Goal: Information Seeking & Learning: Find specific page/section

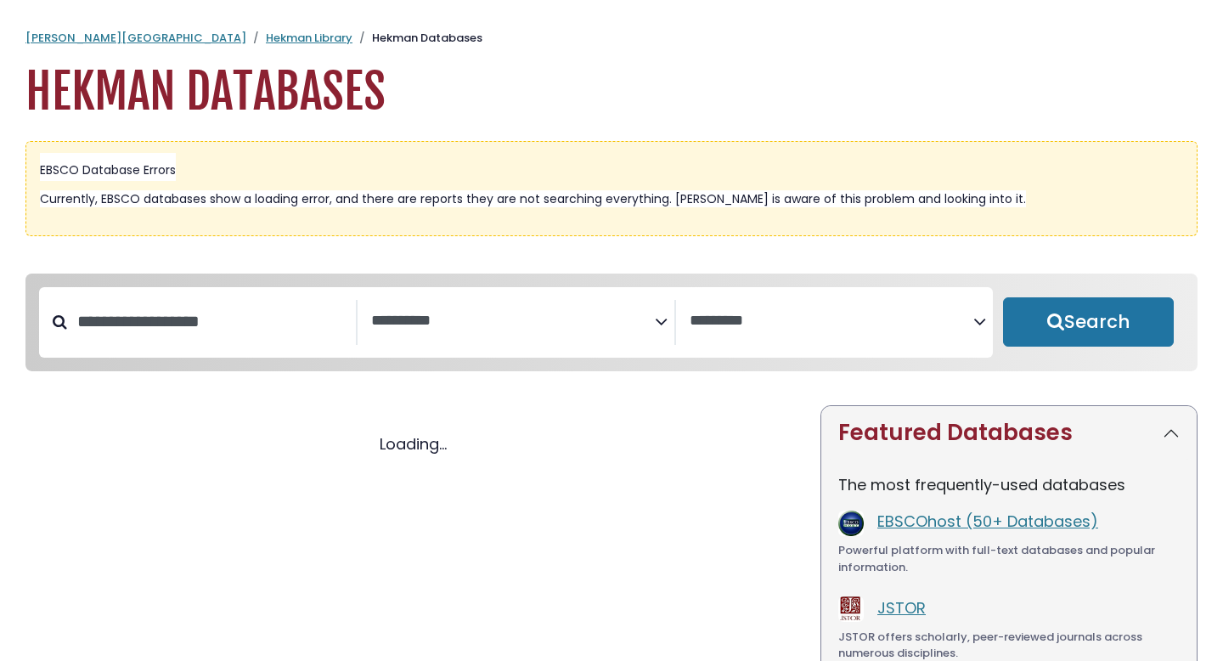
select select "Database Subject Filter"
select select "Database Vendors Filter"
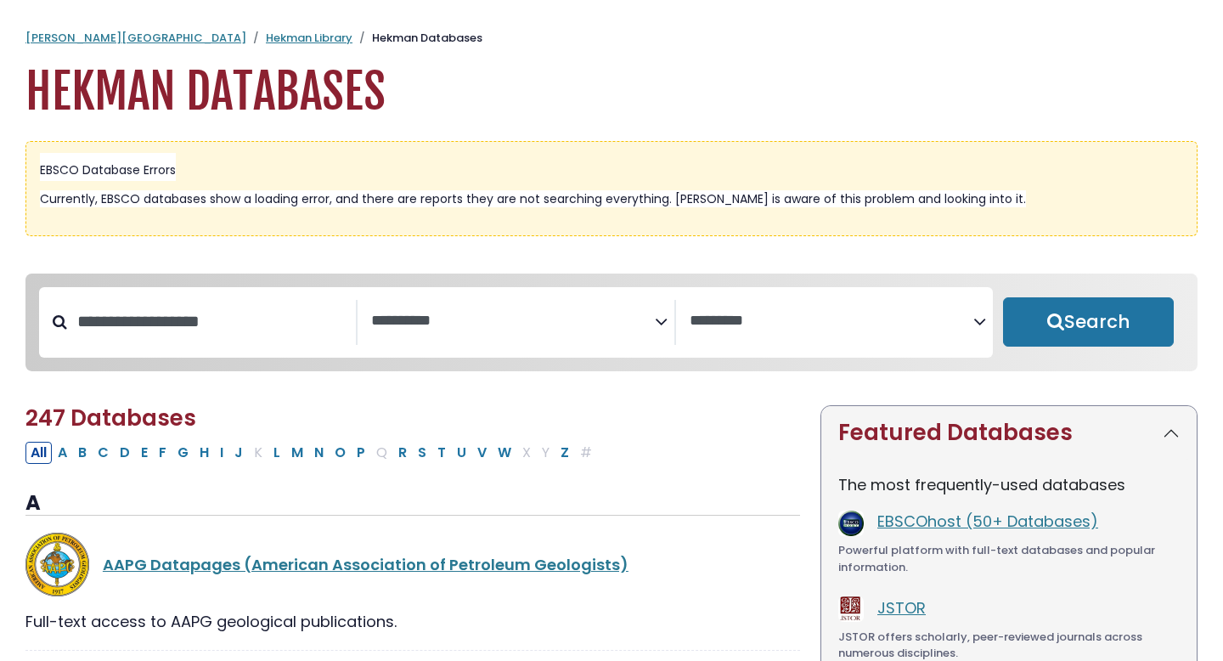
select select "Database Subject Filter"
select select "Database Vendors Filter"
click at [661, 324] on icon "Search filters" at bounding box center [661, 319] width 13 height 25
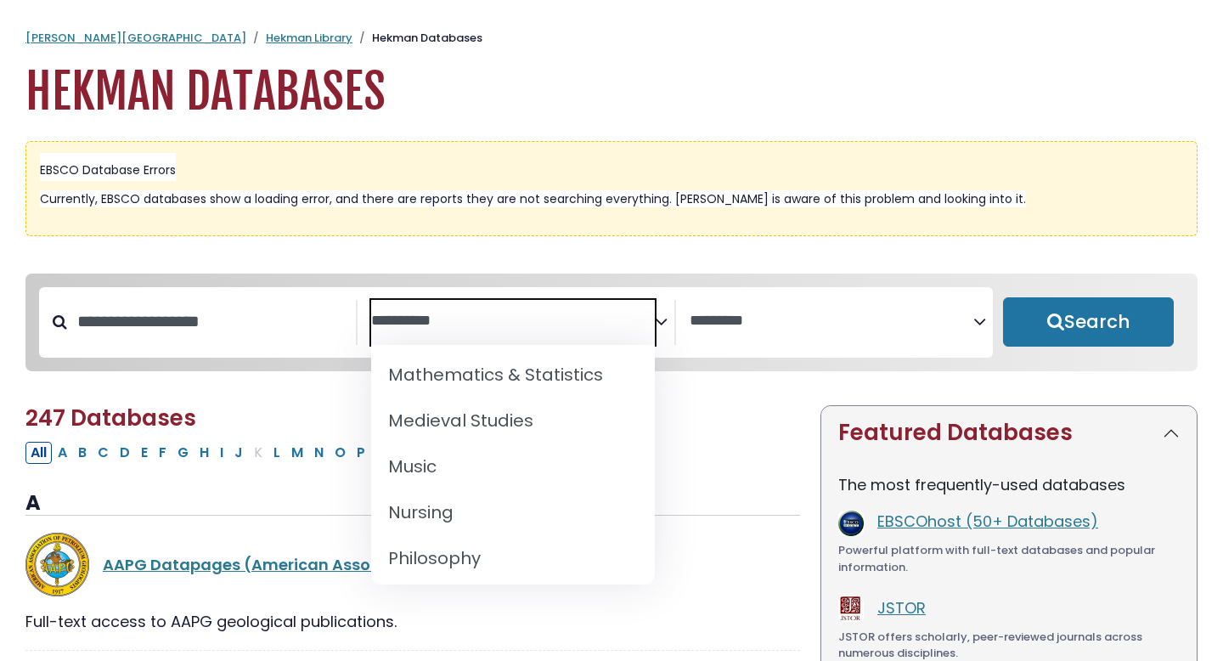
scroll to position [1250, 0]
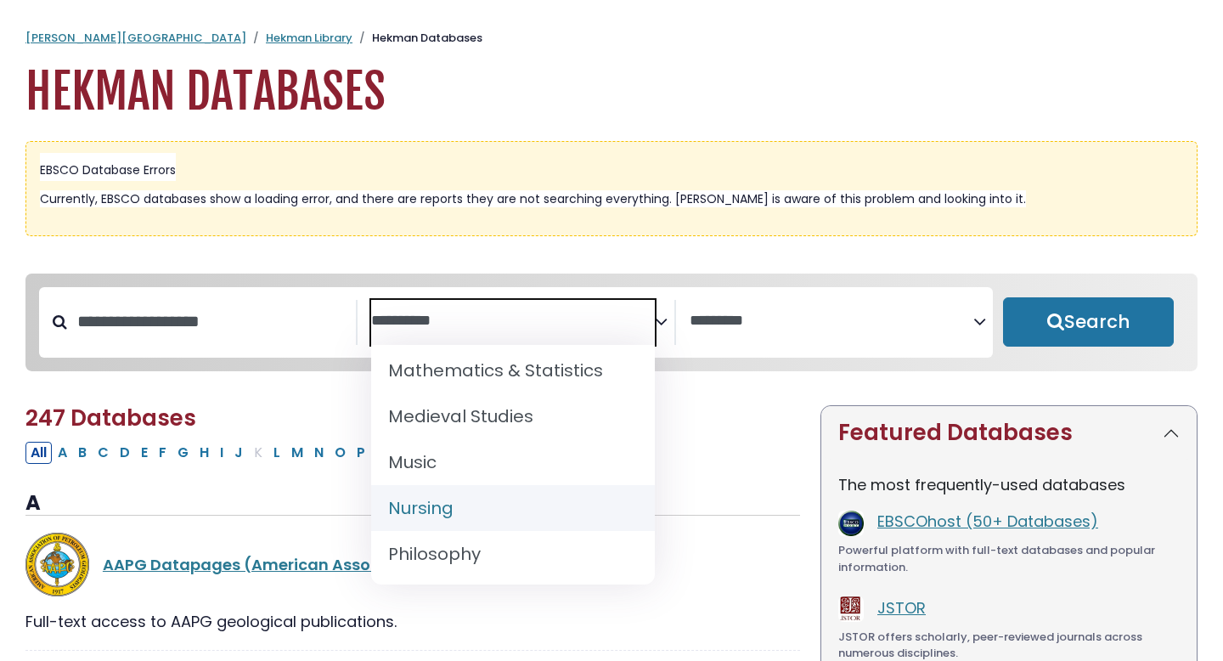
select select "*****"
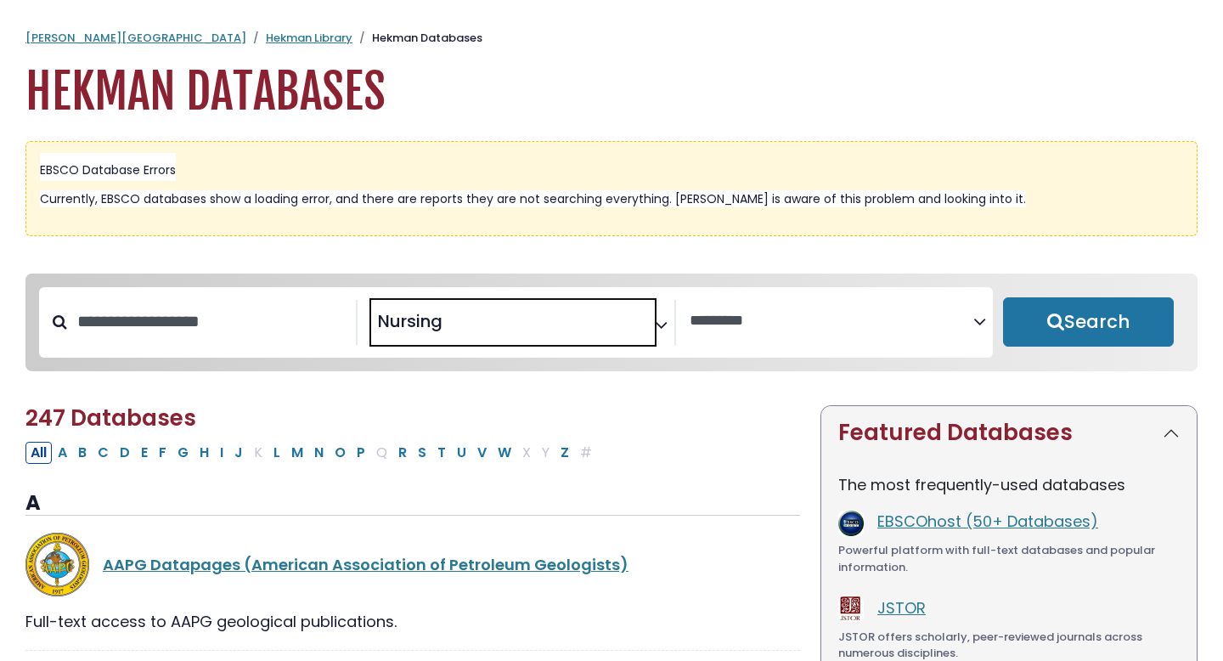
scroll to position [637, 0]
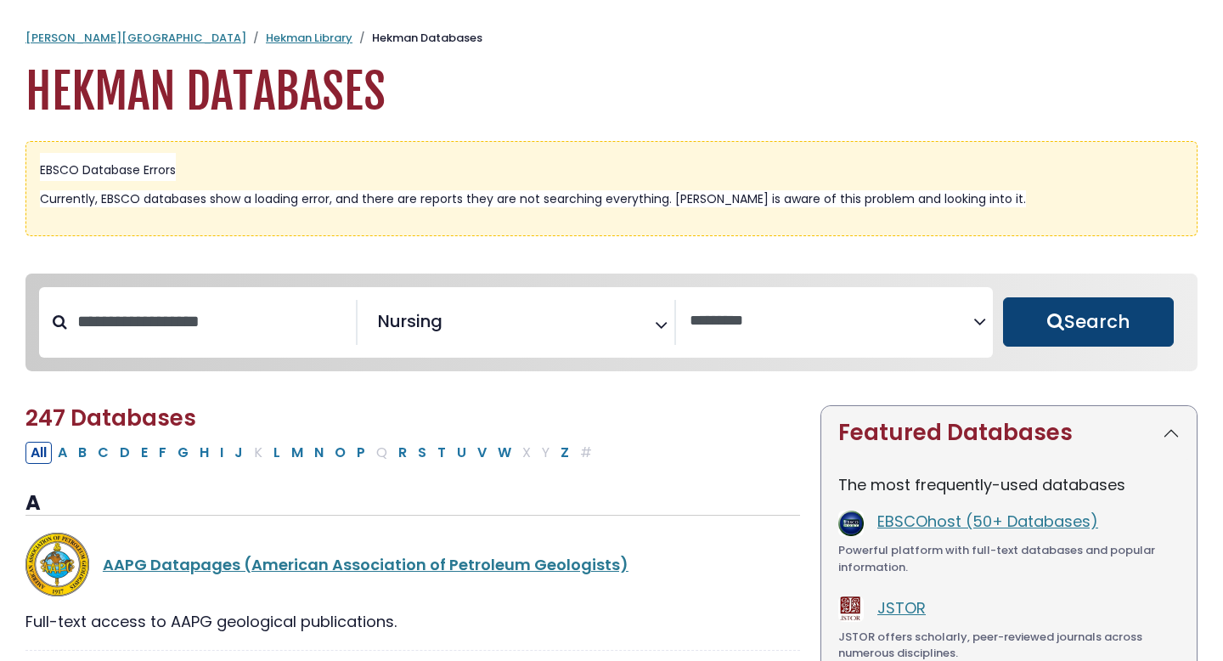
click at [1107, 334] on button "Search" at bounding box center [1088, 321] width 171 height 49
select select "Database Vendors Filter"
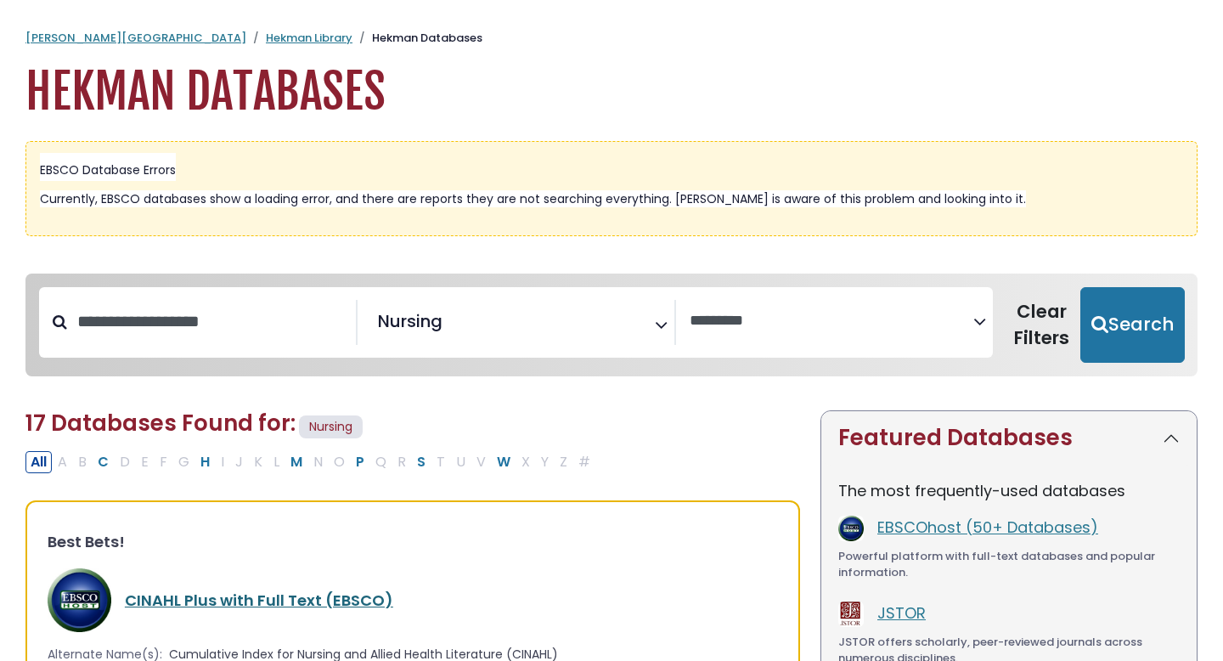
click at [319, 605] on link "CINAHL Plus with Full Text (EBSCO)" at bounding box center [259, 600] width 268 height 21
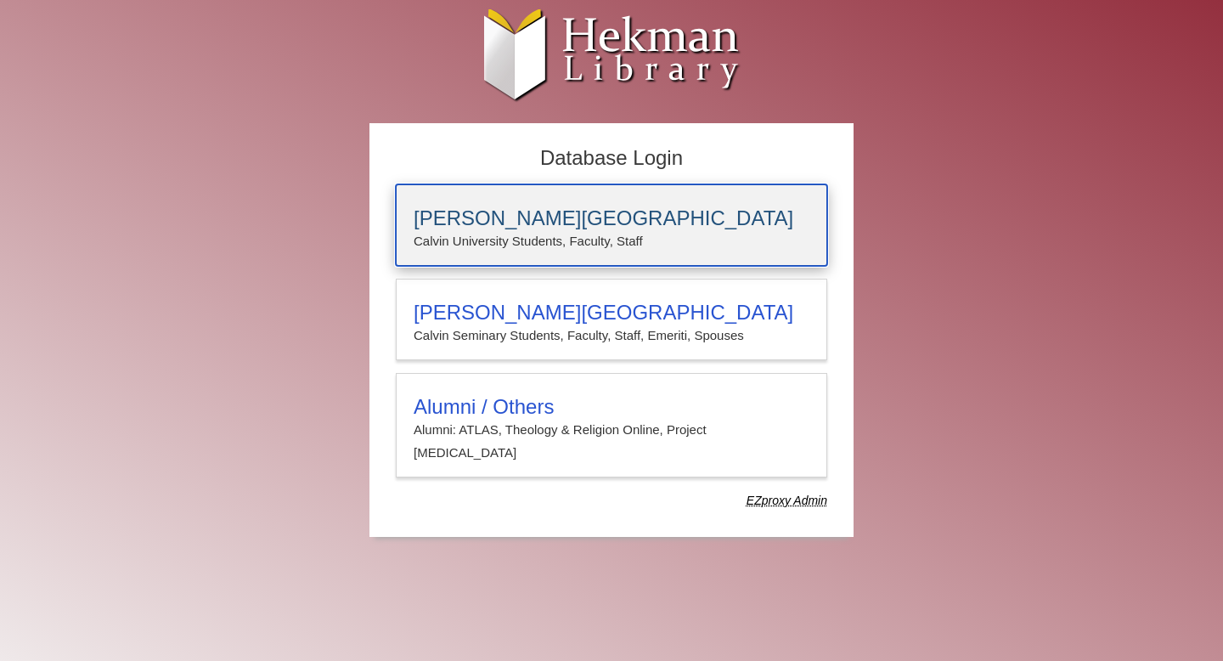
click at [507, 245] on p "Calvin University Students, Faculty, Staff" at bounding box center [612, 241] width 396 height 22
click at [641, 206] on h3 "[PERSON_NAME][GEOGRAPHIC_DATA]" at bounding box center [612, 218] width 396 height 24
click at [618, 223] on h3 "[PERSON_NAME][GEOGRAPHIC_DATA]" at bounding box center [612, 218] width 396 height 24
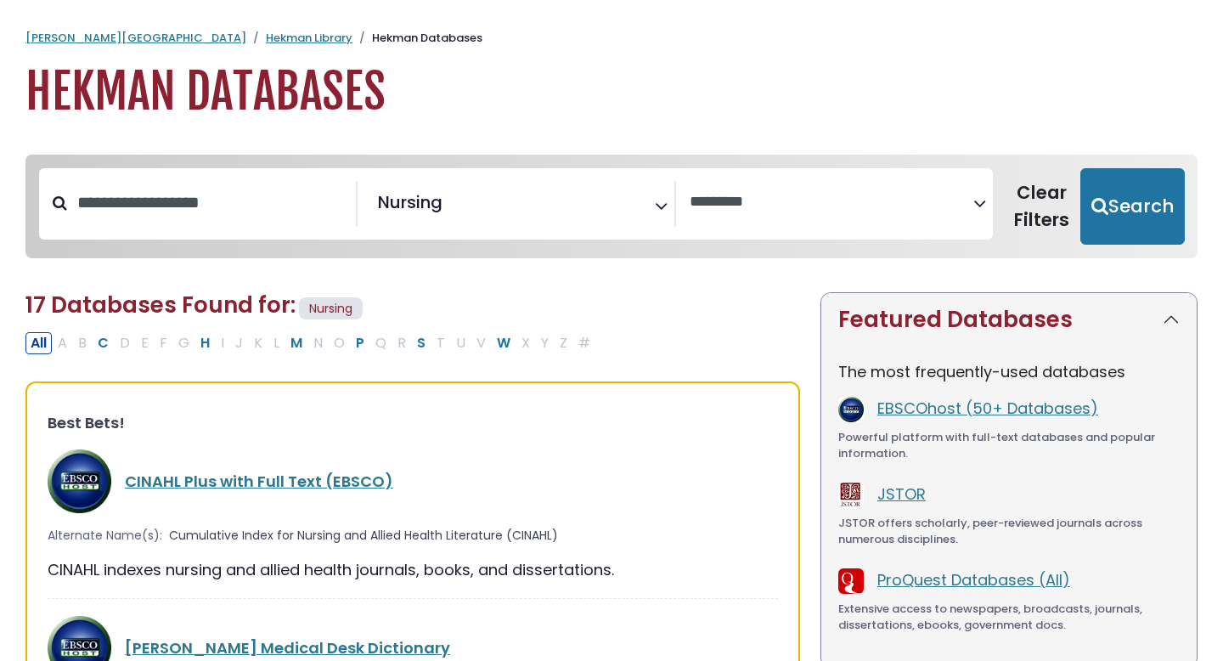
select select "Database Vendors Filter"
click at [289, 482] on link "CINAHL Plus with Full Text (EBSCO)" at bounding box center [259, 481] width 268 height 21
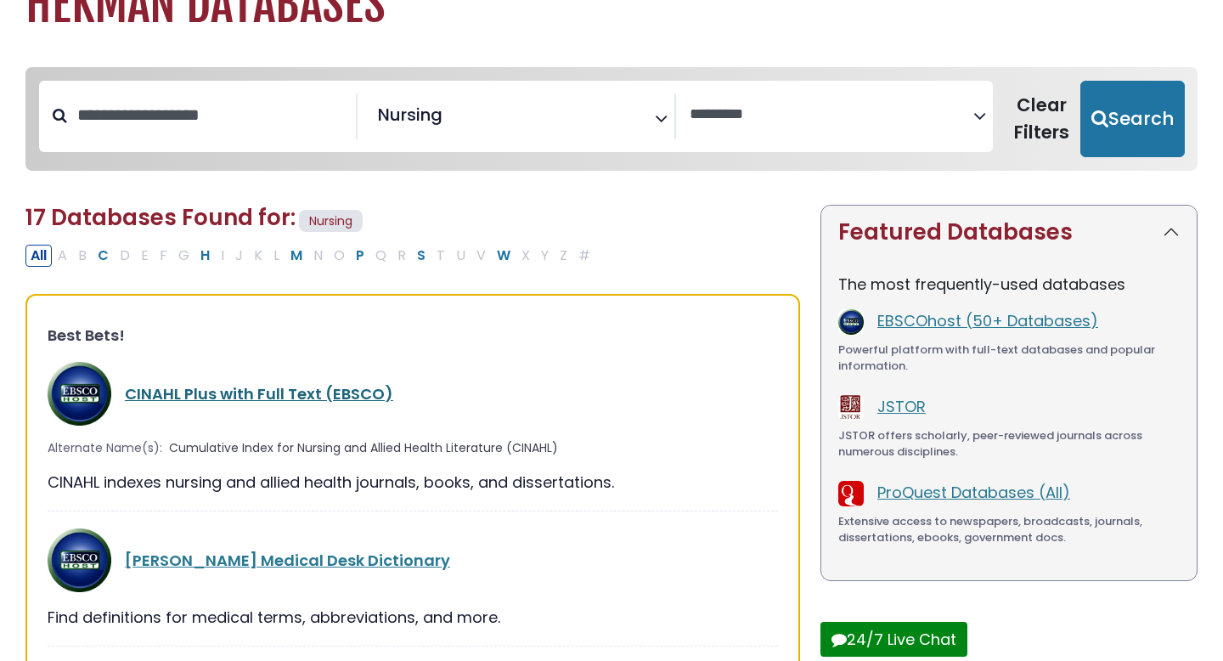
scroll to position [90, 0]
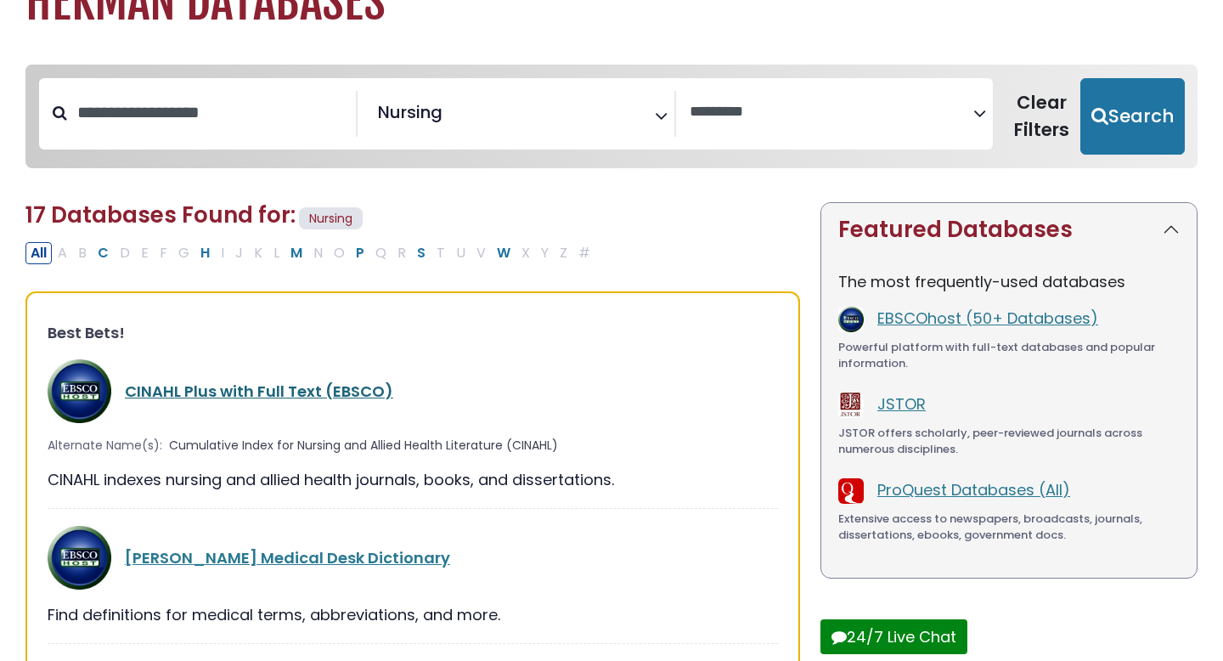
click at [252, 386] on link "CINAHL Plus with Full Text (EBSCO)" at bounding box center [259, 391] width 268 height 21
click at [215, 390] on link "CINAHL Plus with Full Text (EBSCO)" at bounding box center [259, 391] width 268 height 21
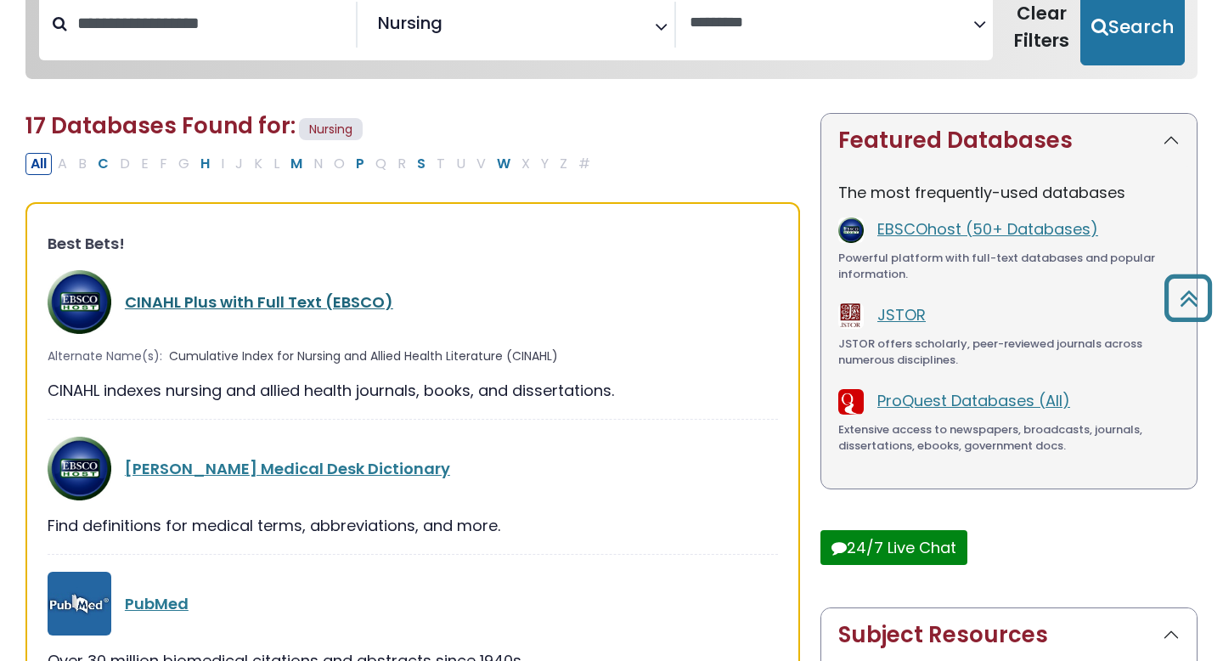
scroll to position [0, 0]
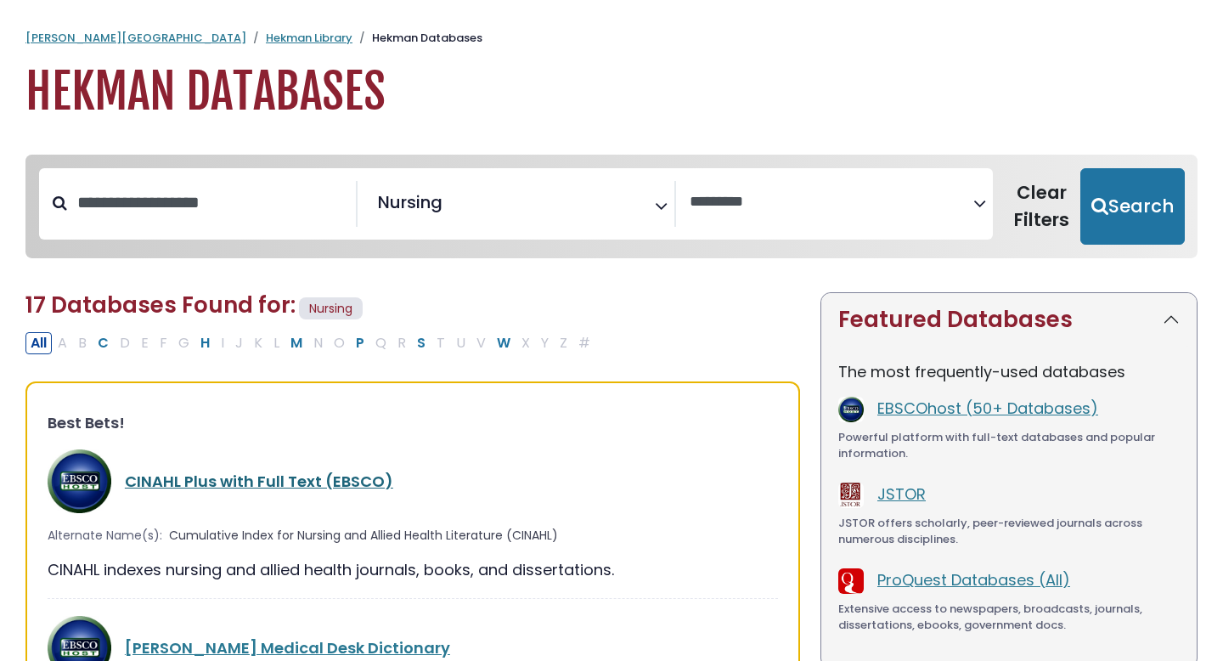
click at [210, 473] on link "CINAHL Plus with Full Text (EBSCO)" at bounding box center [259, 481] width 268 height 21
click at [205, 487] on link "CINAHL Plus with Full Text (EBSCO)" at bounding box center [259, 481] width 268 height 21
click at [137, 483] on link "CINAHL Plus with Full Text (EBSCO)" at bounding box center [259, 481] width 268 height 21
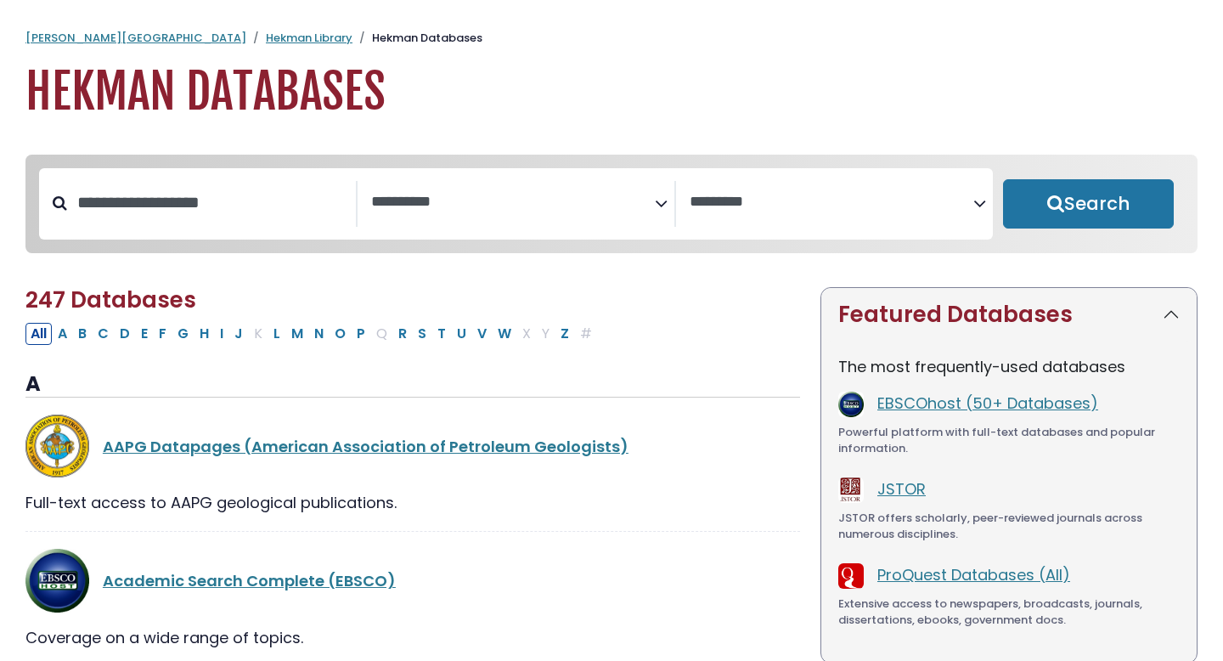
select select "Database Subject Filter"
select select "Database Vendors Filter"
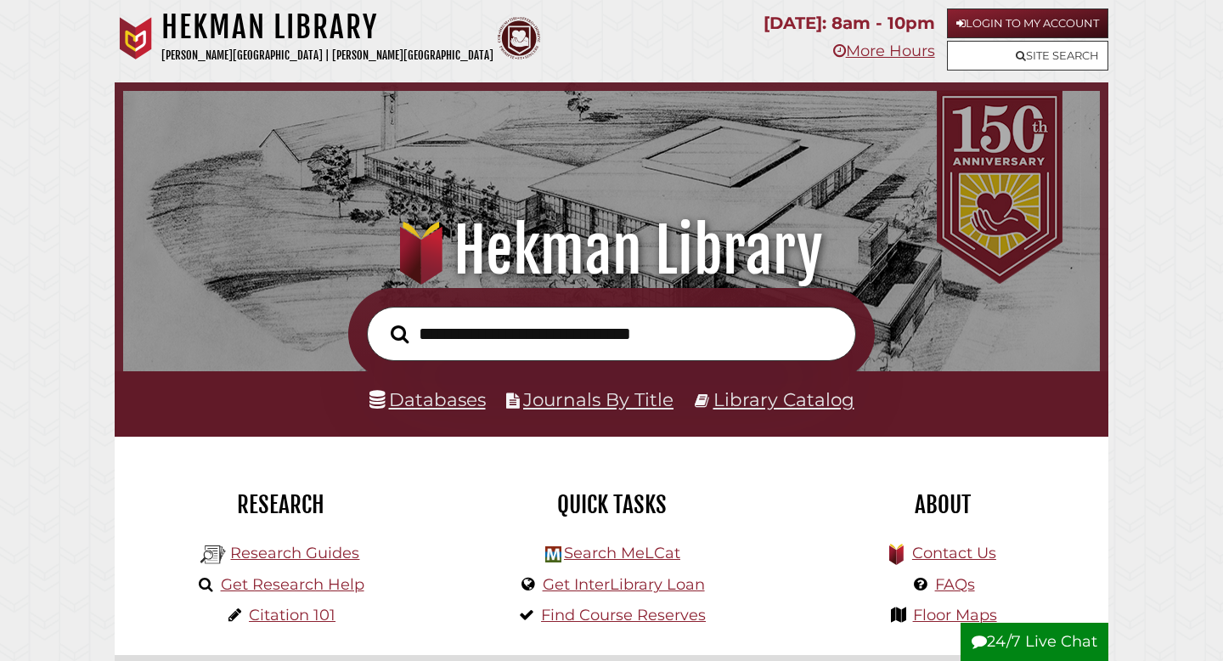
scroll to position [323, 968]
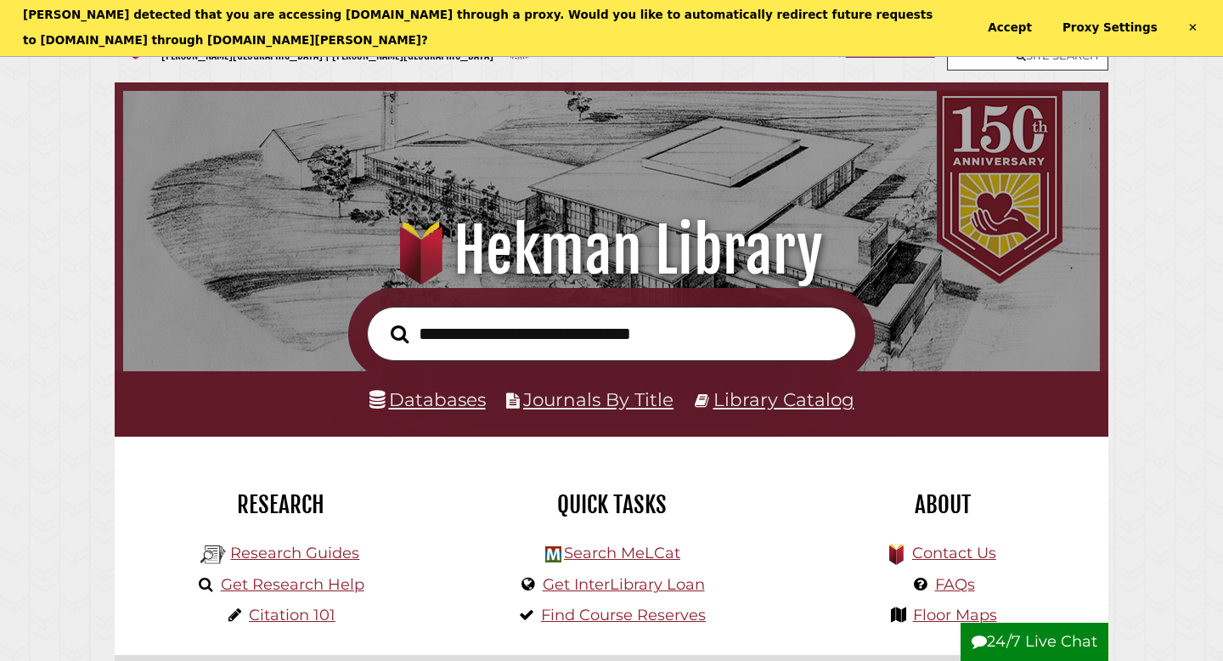
click at [1201, 24] on div "Zotero detected that you are accessing search.ebscohost.com through a proxy. Wo…" at bounding box center [611, 28] width 1223 height 57
click at [1194, 26] on link "✕" at bounding box center [1193, 28] width 14 height 31
click at [1197, 23] on link "✕" at bounding box center [1193, 28] width 14 height 31
click at [1194, 24] on link "✕" at bounding box center [1193, 28] width 14 height 31
click at [1115, 27] on link "Proxy Settings" at bounding box center [1110, 28] width 100 height 31
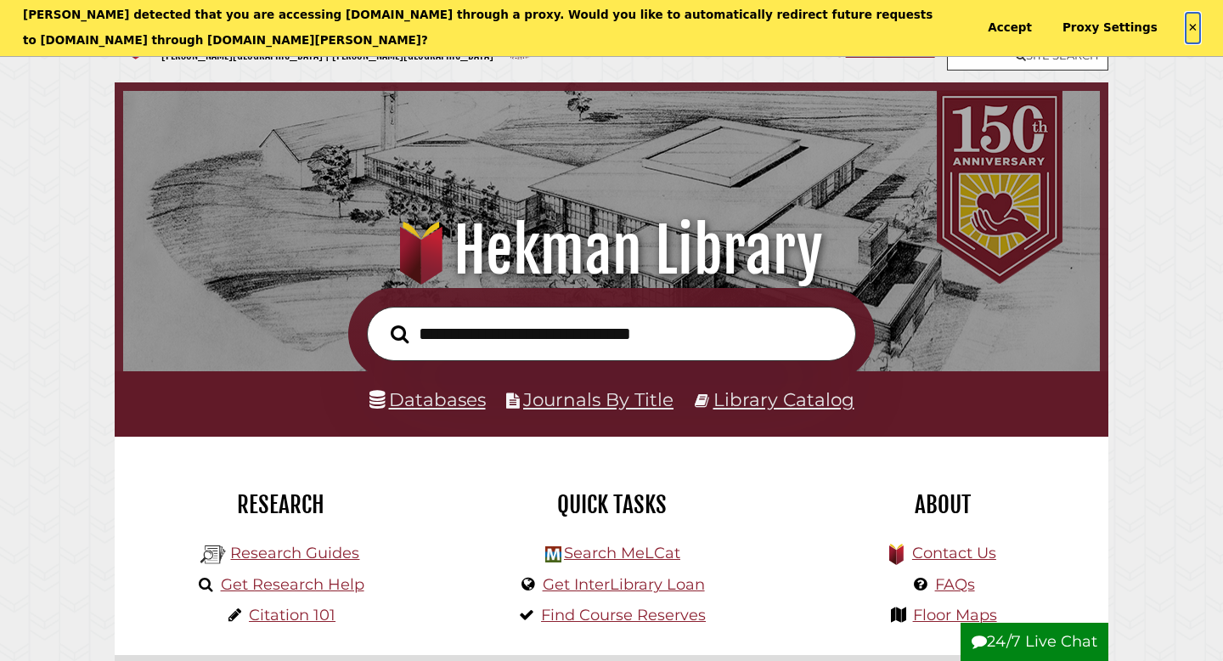
click at [1187, 20] on link "✕" at bounding box center [1193, 28] width 14 height 31
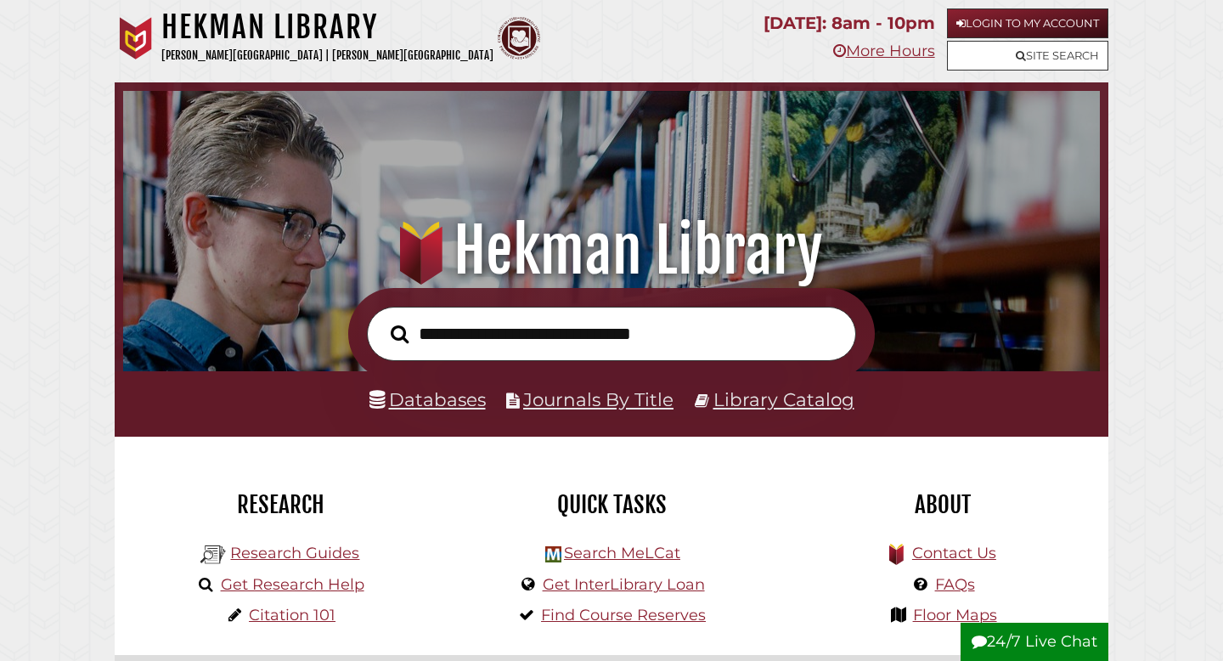
scroll to position [323, 968]
click at [982, 16] on link "Login to My Account" at bounding box center [1027, 23] width 161 height 30
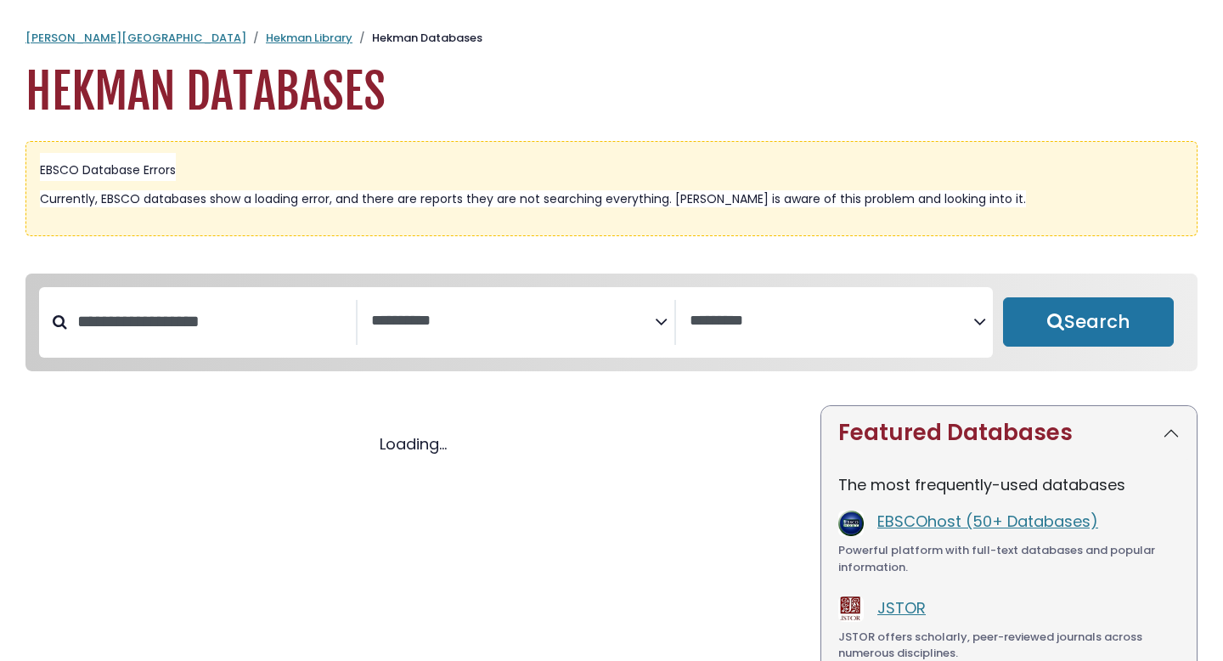
select select "Database Subject Filter"
select select "Database Vendors Filter"
select select "Database Subject Filter"
select select "Database Vendors Filter"
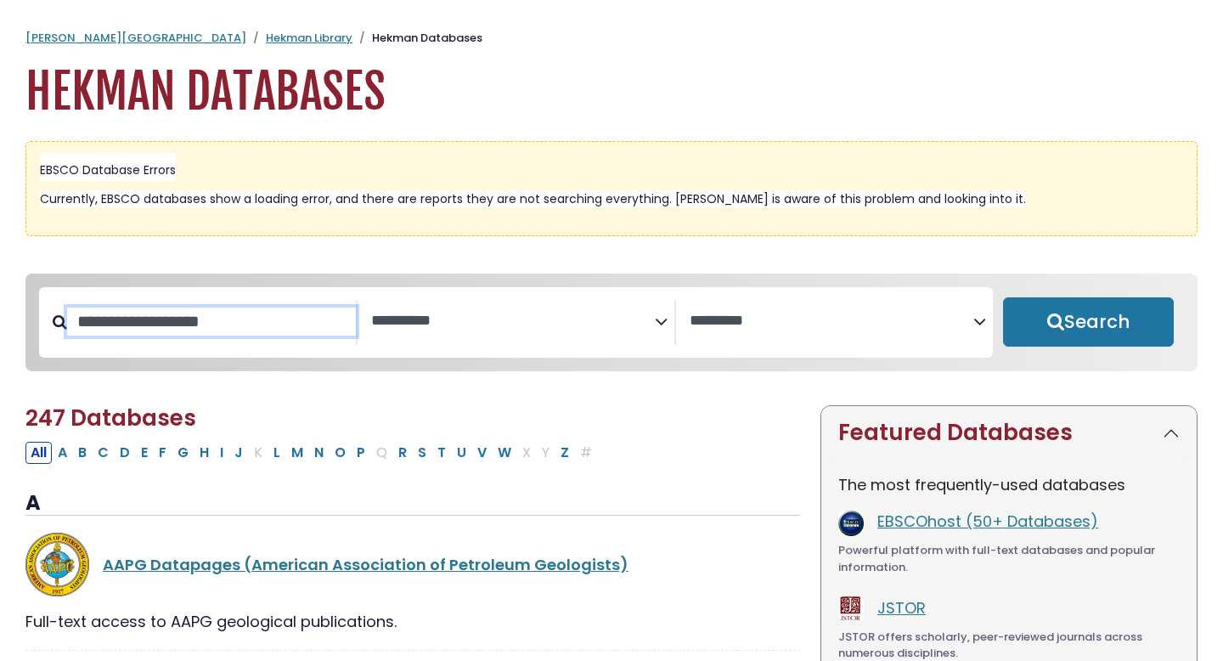
click at [267, 330] on input "Search database by title or keyword" at bounding box center [211, 322] width 289 height 28
type input "*"
click at [444, 313] on textarea "Search" at bounding box center [513, 322] width 284 height 18
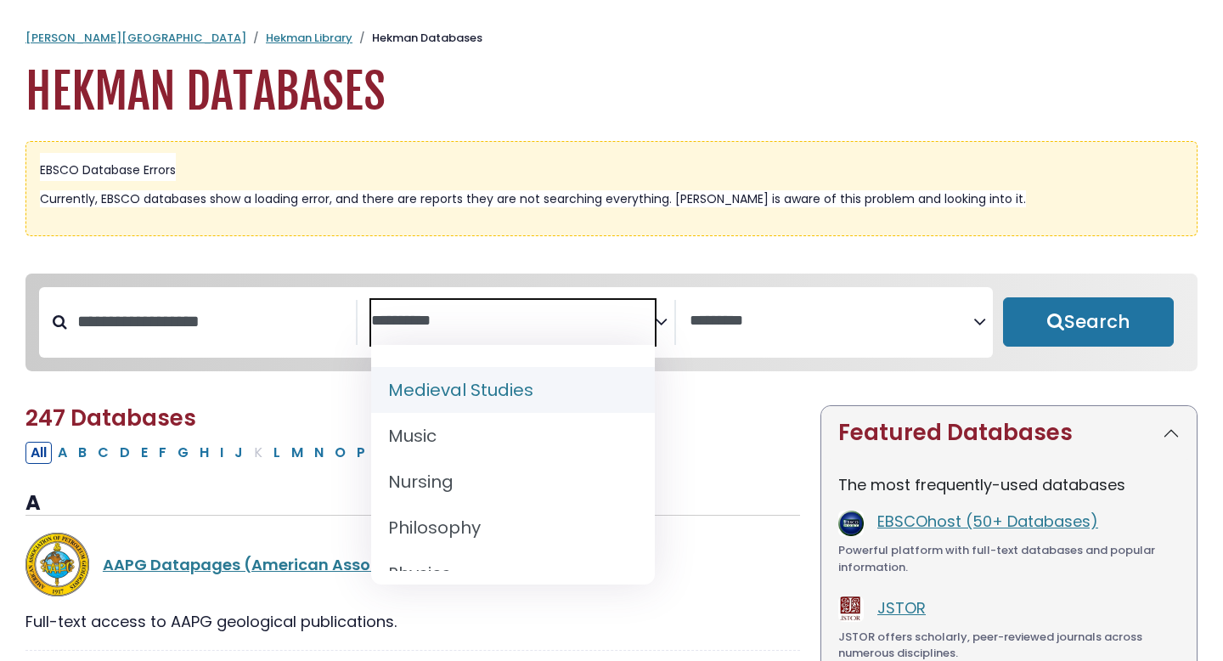
scroll to position [1277, 0]
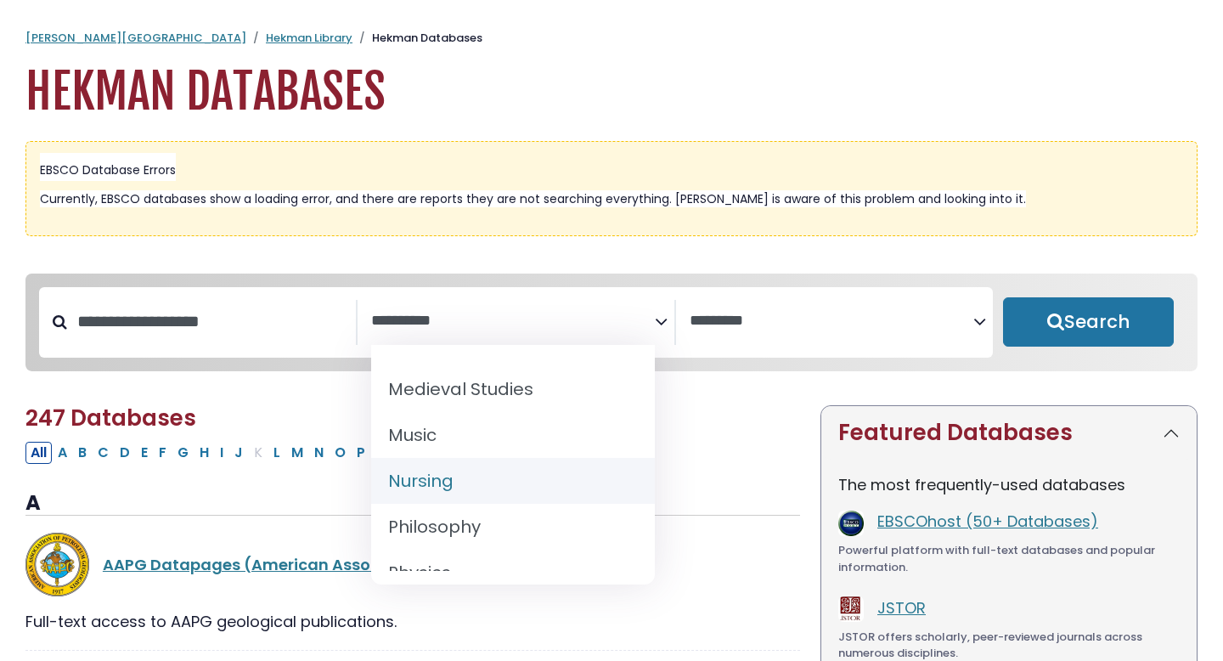
select select "*****"
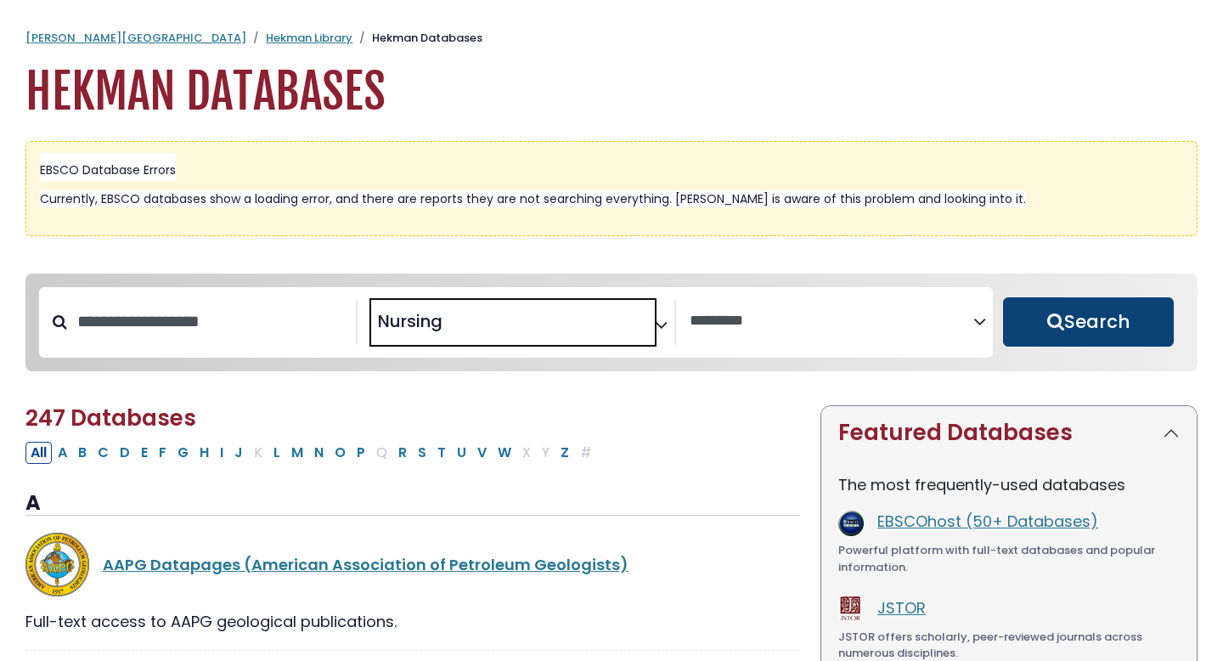
click at [1053, 327] on button "Search" at bounding box center [1088, 321] width 171 height 49
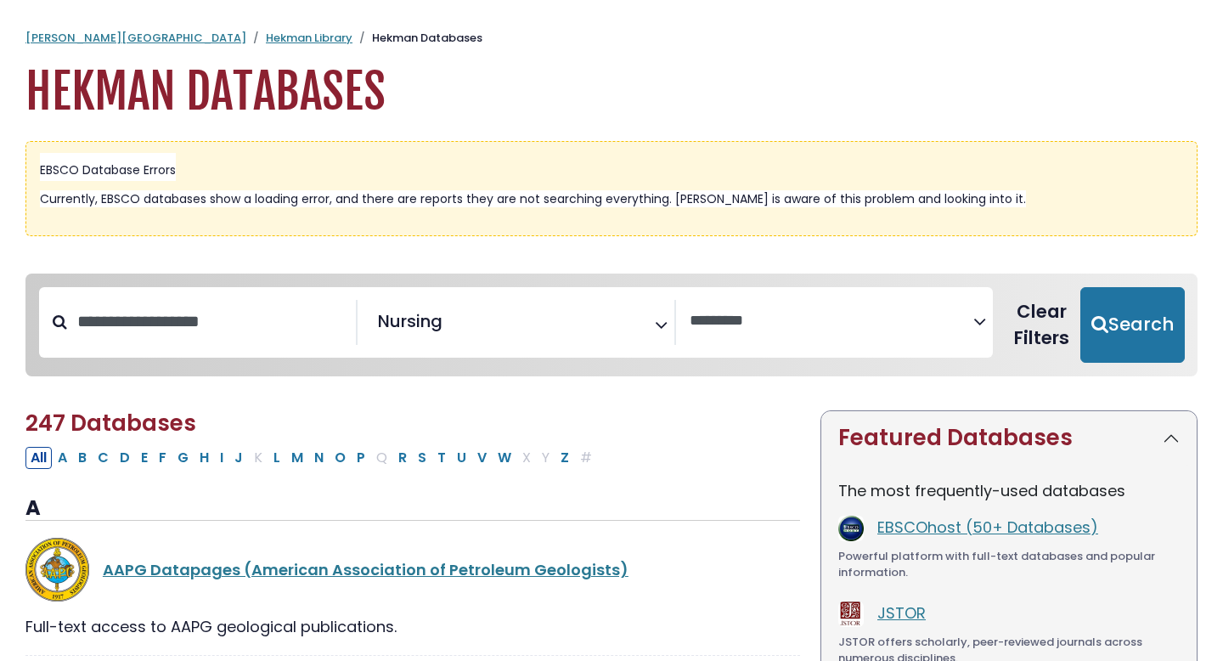
select select "Database Vendors Filter"
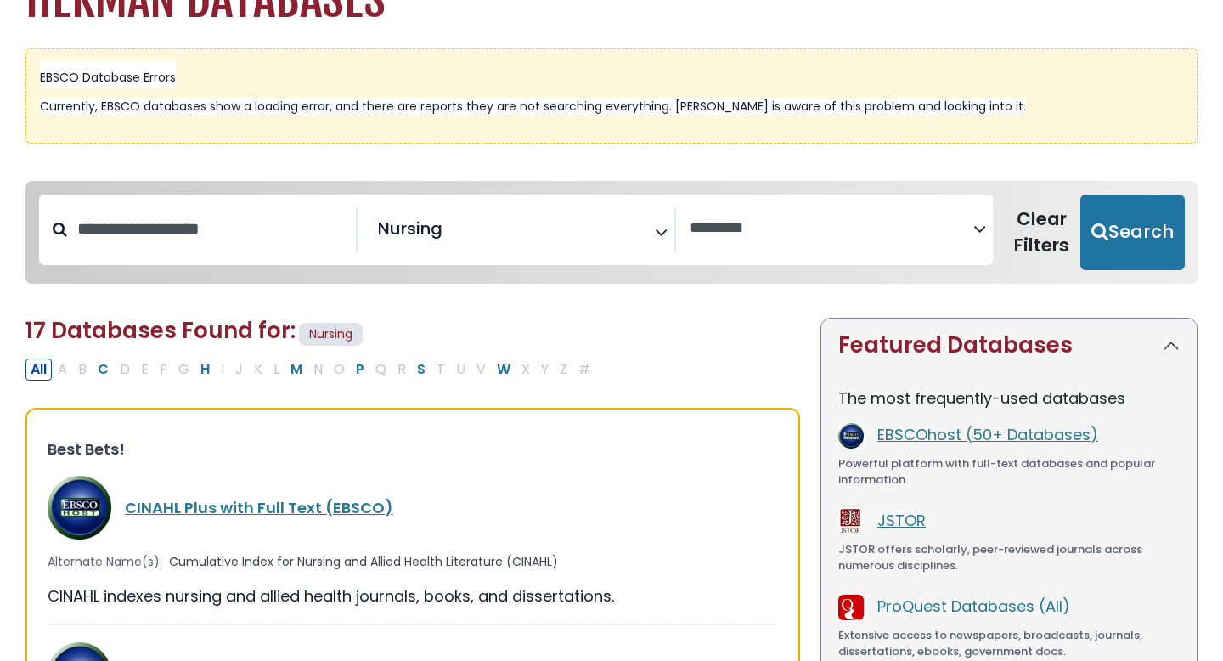
scroll to position [93, 0]
click at [198, 510] on link "CINAHL Plus with Full Text (EBSCO)" at bounding box center [259, 506] width 268 height 21
click at [200, 505] on link "CINAHL Plus with Full Text (EBSCO)" at bounding box center [259, 506] width 268 height 21
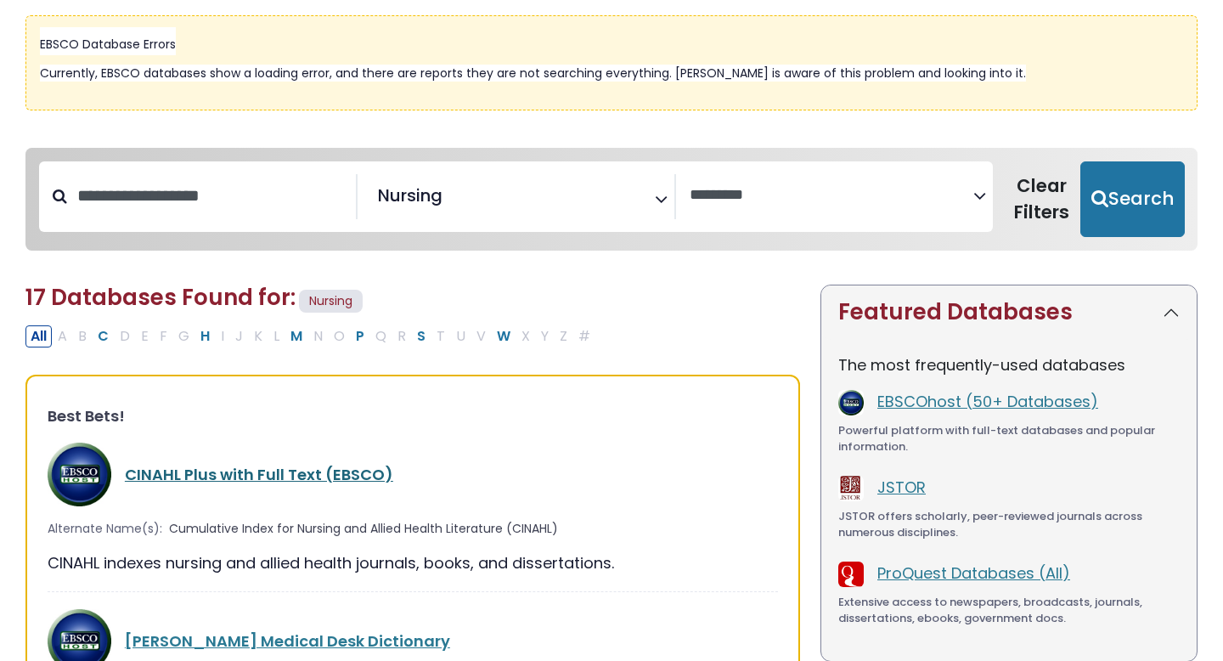
scroll to position [125, 0]
click at [197, 483] on link "CINAHL Plus with Full Text (EBSCO)" at bounding box center [259, 475] width 268 height 21
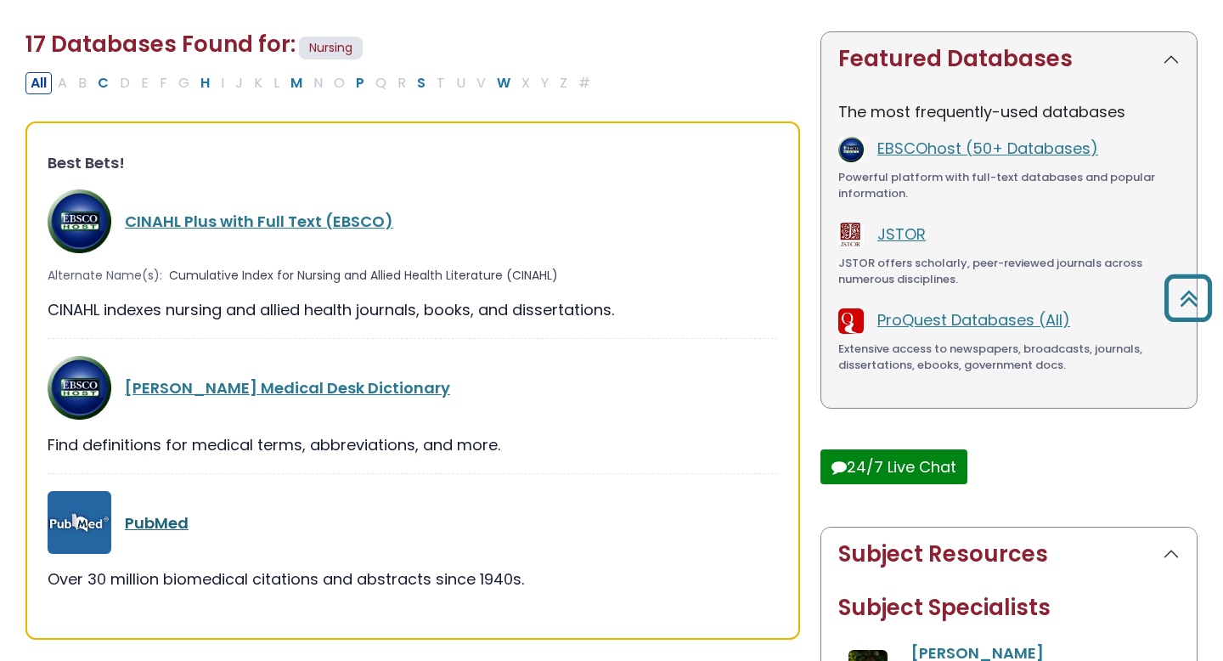
scroll to position [0, 0]
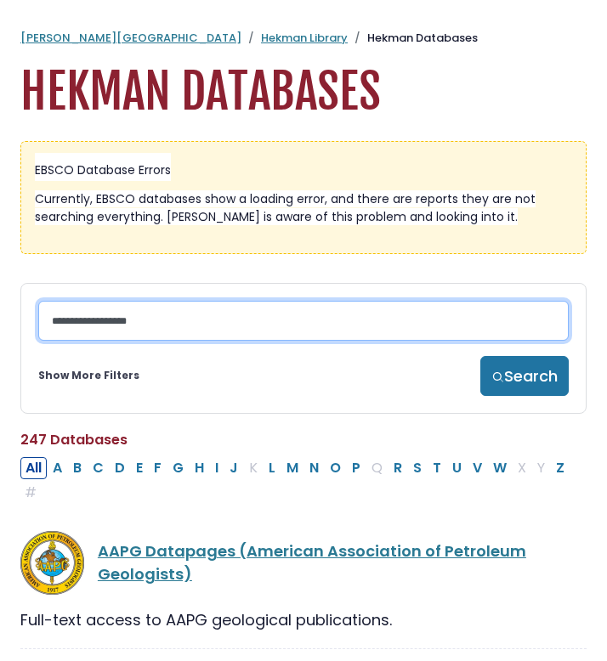
click at [215, 334] on input "Search database by title or keyword" at bounding box center [303, 321] width 530 height 40
type input "*"
type input "******"
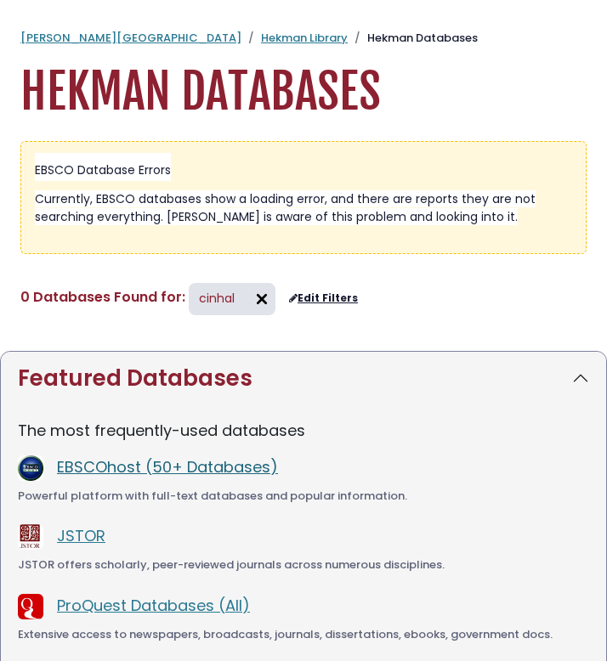
click at [127, 466] on link "EBSCOhost (50+ Databases)" at bounding box center [167, 466] width 221 height 21
click at [251, 303] on img at bounding box center [261, 298] width 27 height 27
